Goal: Information Seeking & Learning: Learn about a topic

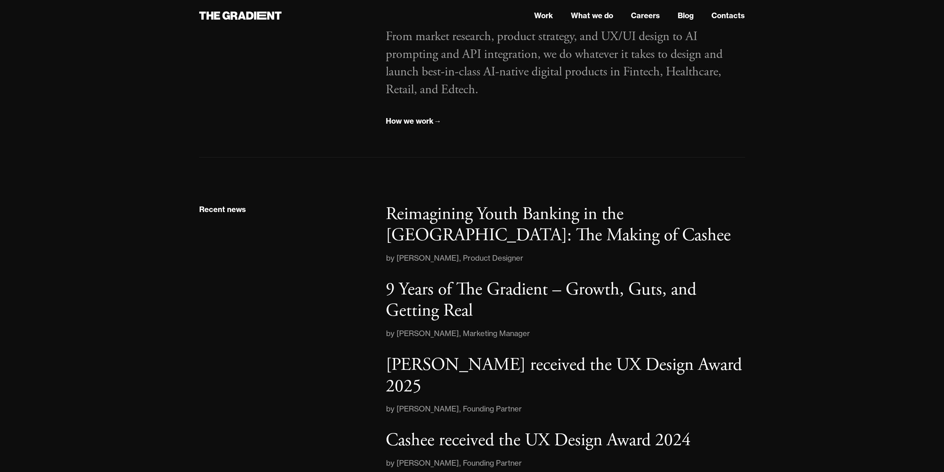
scroll to position [1076, 0]
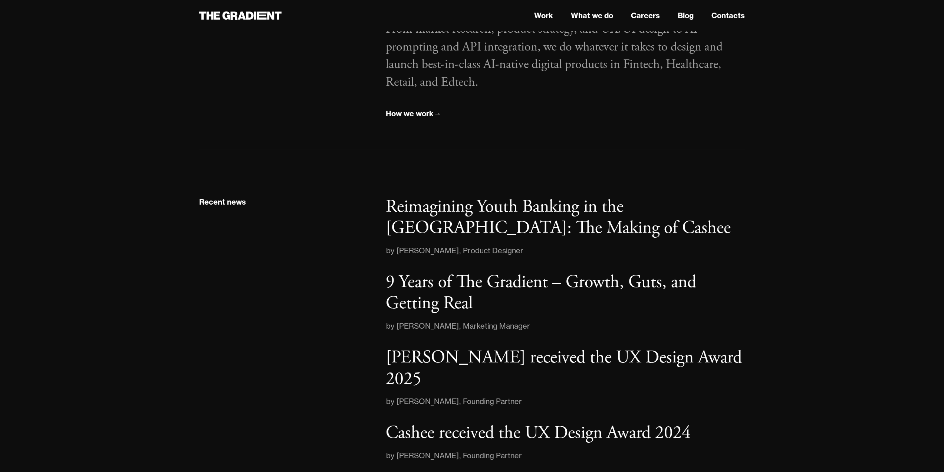
click at [551, 16] on link "Work" at bounding box center [543, 15] width 19 height 11
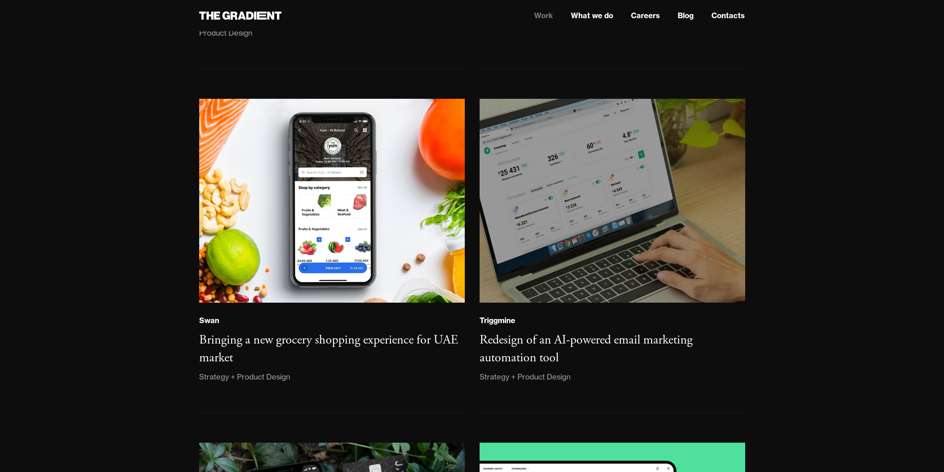
scroll to position [1076, 0]
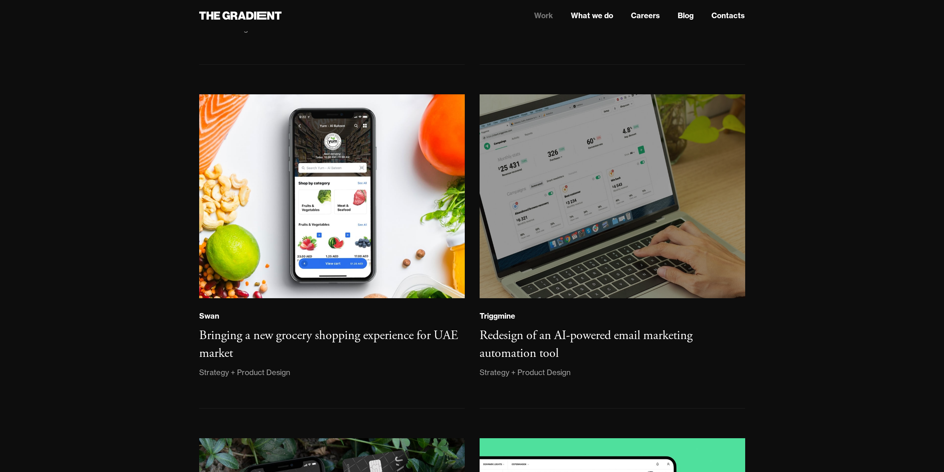
click at [591, 137] on img at bounding box center [612, 196] width 271 height 208
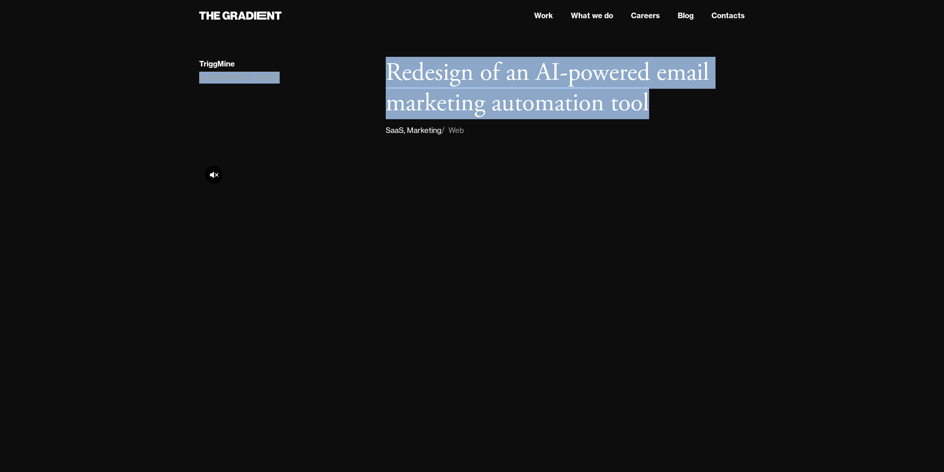
drag, startPoint x: 369, startPoint y: 67, endPoint x: 661, endPoint y: 108, distance: 294.2
click at [661, 108] on div "TriggMine Estonia Redesign of an AI-powered email marketing automation tool Saa…" at bounding box center [472, 97] width 561 height 78
click at [301, 116] on div "TriggMine Estonia" at bounding box center [285, 97] width 187 height 78
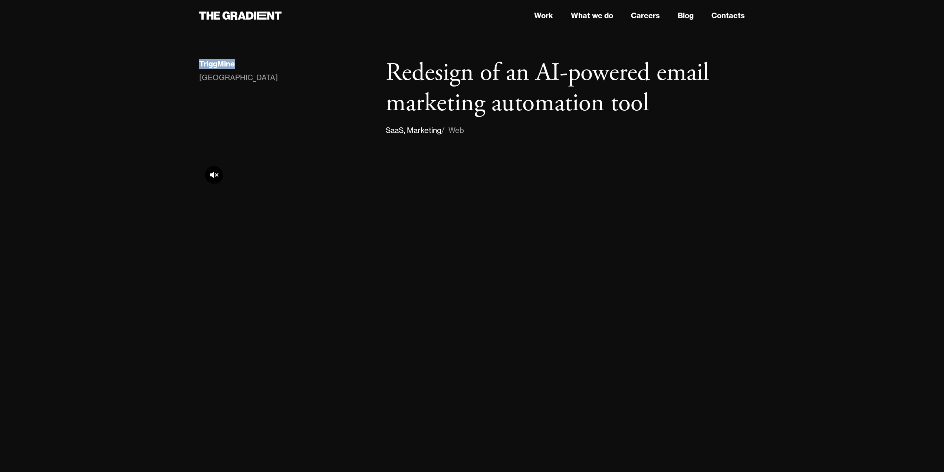
drag, startPoint x: 185, startPoint y: 61, endPoint x: 243, endPoint y: 66, distance: 57.7
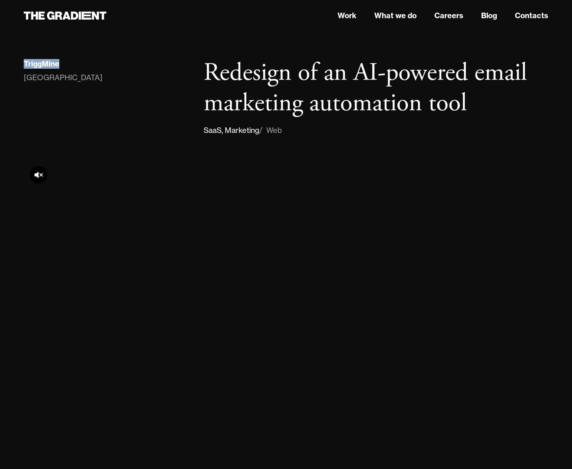
copy div "TriggMine"
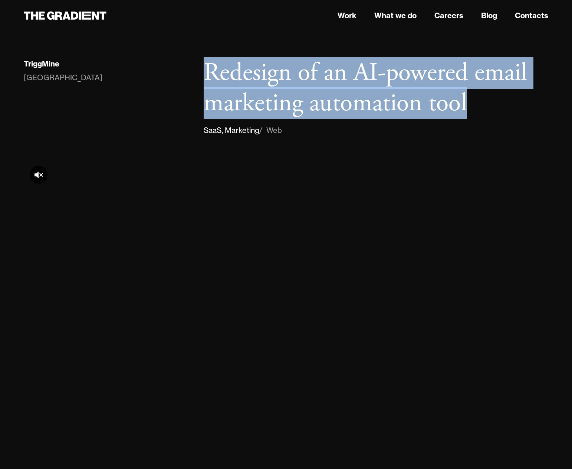
drag, startPoint x: 231, startPoint y: 76, endPoint x: 486, endPoint y: 109, distance: 257.4
click at [486, 109] on h1 "Redesign of an AI-powered email marketing automation tool" at bounding box center [376, 88] width 345 height 60
copy h1 "Redesign of an AI-powered email marketing automation tool"
